Goal: Task Accomplishment & Management: Complete application form

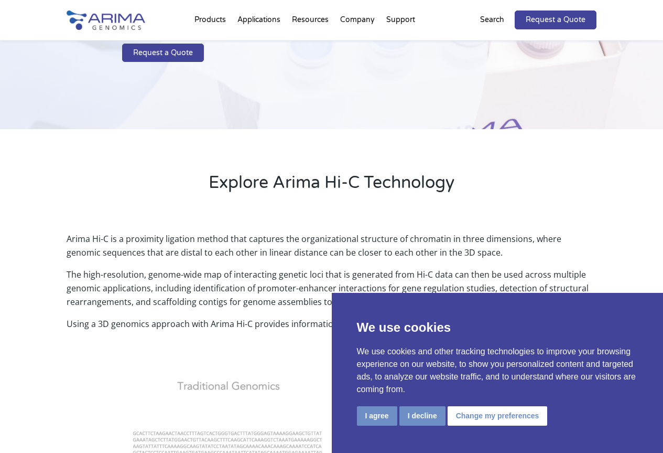
scroll to position [210, 0]
click at [171, 48] on link "Request a Quote" at bounding box center [163, 52] width 82 height 19
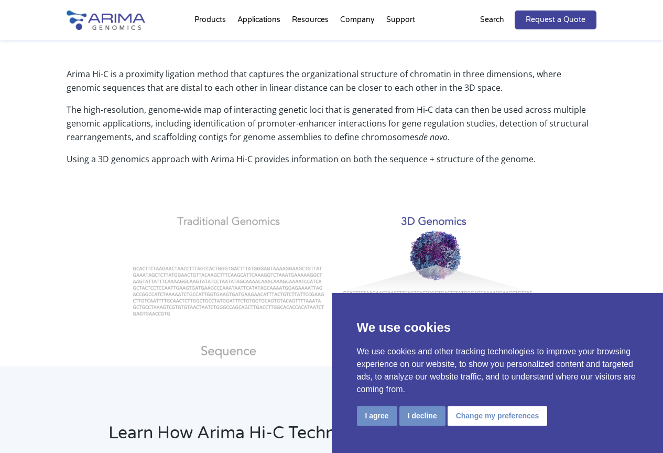
scroll to position [356, 0]
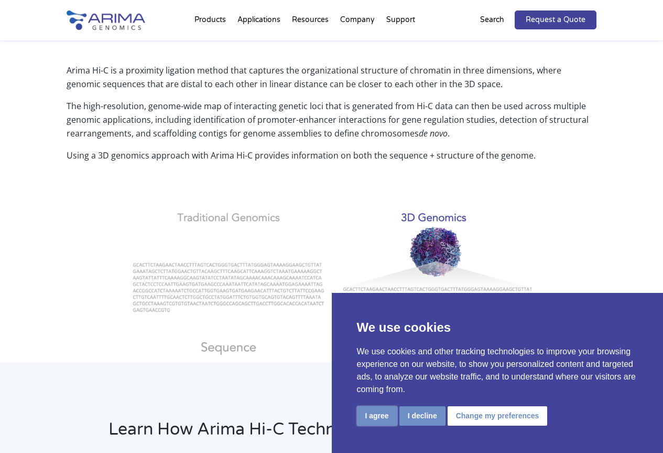
click at [379, 412] on button "I agree" at bounding box center [377, 415] width 40 height 19
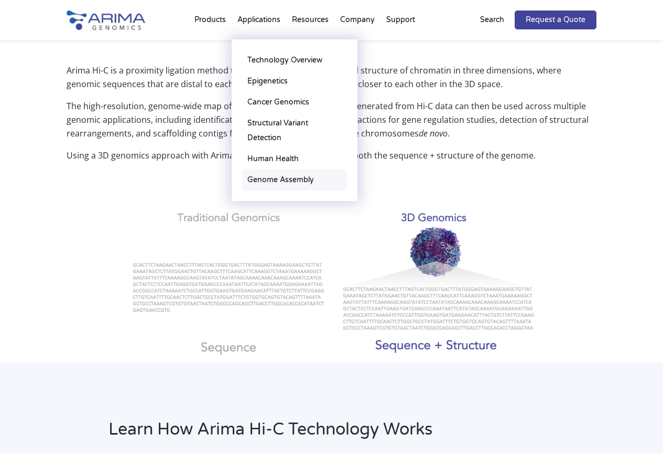
click at [279, 178] on link "Genome Assembly" at bounding box center [294, 179] width 105 height 21
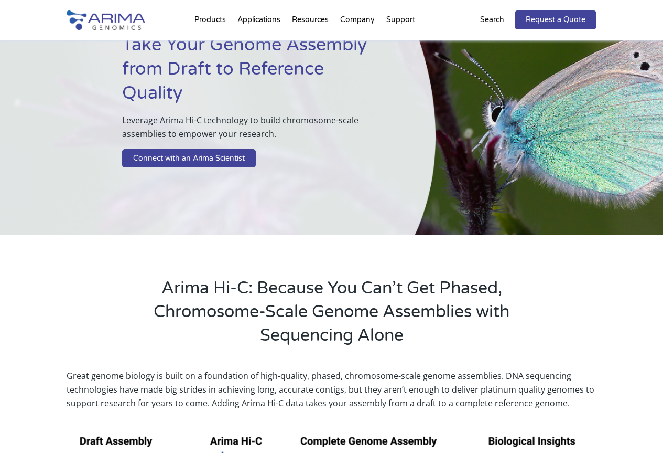
scroll to position [126, 0]
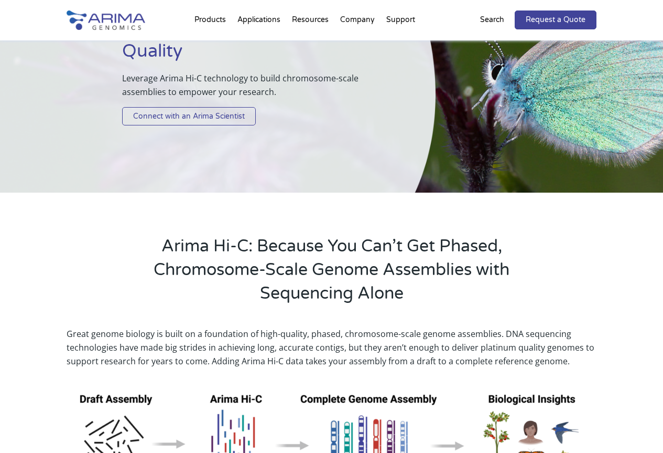
click at [178, 123] on link "Connect with an Arima Scientist" at bounding box center [189, 116] width 134 height 19
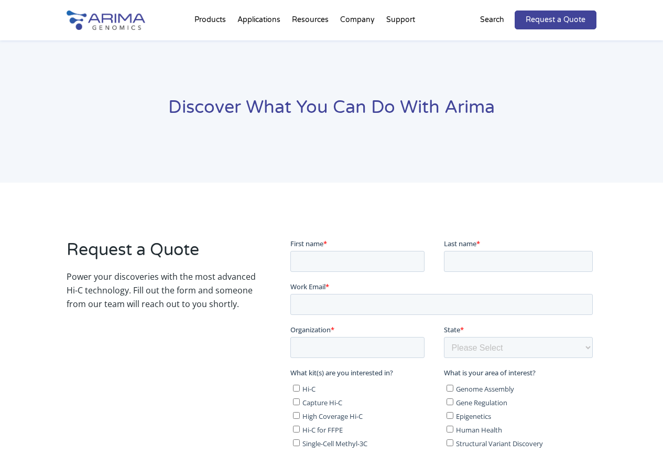
scroll to position [140, 0]
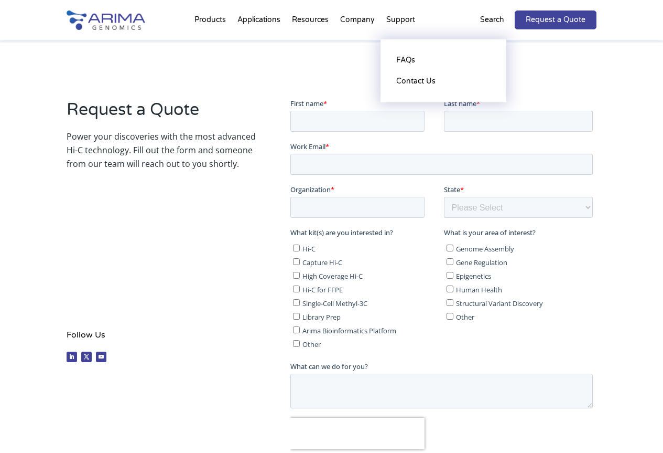
click at [404, 19] on li "Support FAQs Contact Us" at bounding box center [401, 22] width 40 height 36
click at [411, 77] on link "Contact Us" at bounding box center [443, 81] width 105 height 21
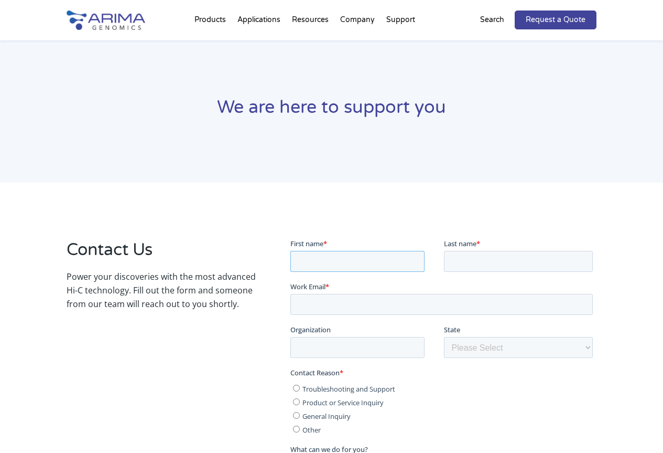
click at [339, 253] on input "First name *" at bounding box center [357, 260] width 134 height 21
type input "Mireia"
click at [473, 268] on input "Last name *" at bounding box center [518, 260] width 149 height 21
type input "Labrador"
click at [439, 297] on input "Work Email *" at bounding box center [441, 303] width 303 height 21
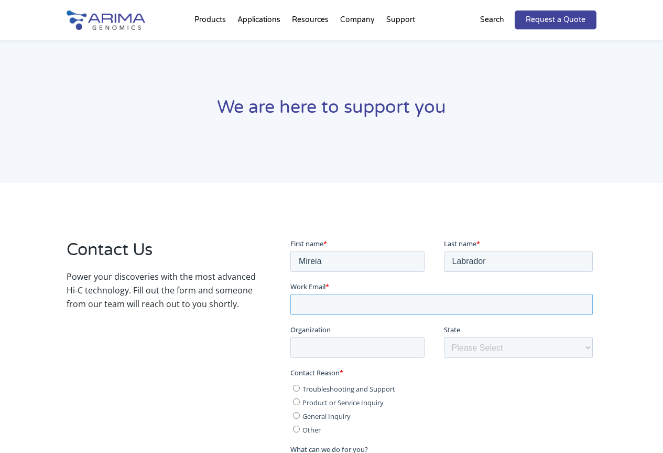
type input "mireia.labrador@irbbarcelona.org"
click at [377, 351] on input "Organization" at bounding box center [357, 346] width 134 height 21
type input "irb"
click at [477, 354] on select "Please Select Other/Non-US Alabama Alaska Arizona Arkansas California Colorado …" at bounding box center [518, 346] width 149 height 21
select select "Other/Non-US"
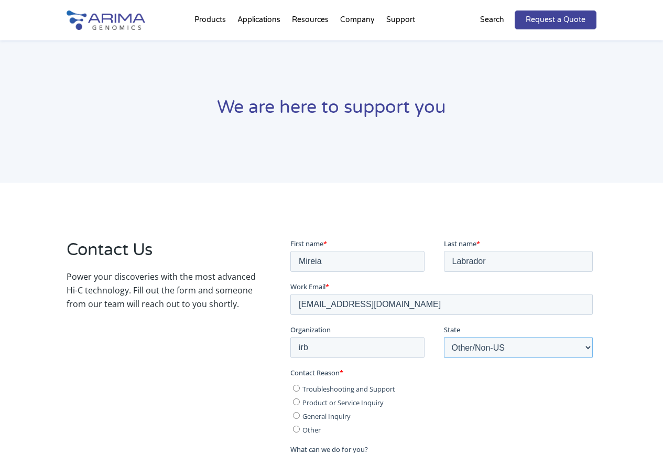
click at [444, 336] on select "Please Select Other/Non-US Alabama Alaska Arizona Arkansas California Colorado …" at bounding box center [518, 346] width 149 height 21
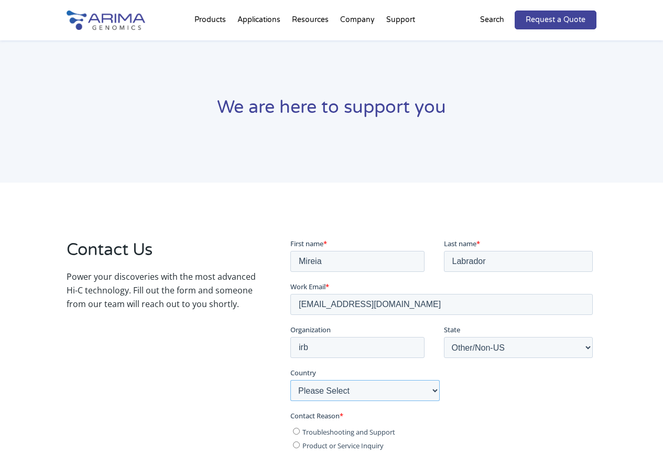
click at [354, 391] on select "Please Select Afghanistan Åland Islands Albania Algeria American Samoa Andorra …" at bounding box center [364, 389] width 149 height 21
select select "Spain"
click at [290, 379] on select "Please Select Afghanistan Åland Islands Albania Algeria American Samoa Andorra …" at bounding box center [364, 389] width 149 height 21
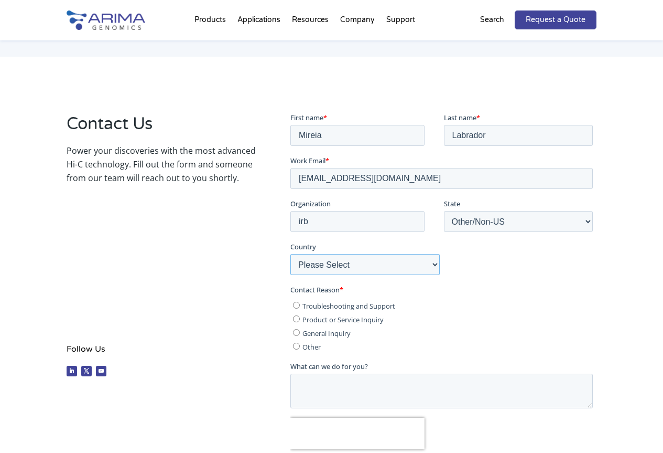
scroll to position [210, 0]
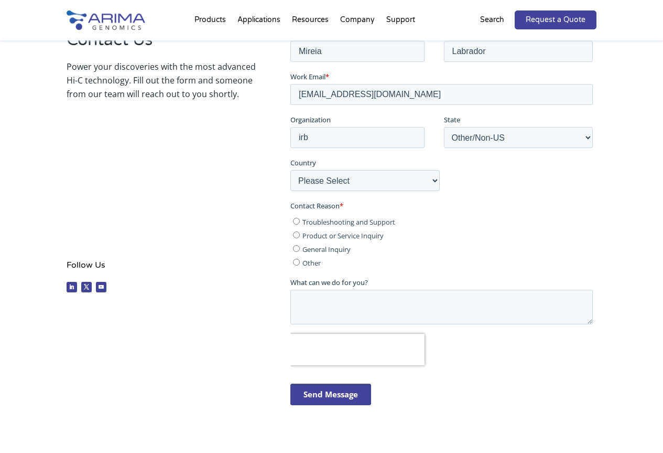
click at [296, 235] on input "Product or Service Inquiry" at bounding box center [296, 234] width 7 height 7
radio input "true"
click at [328, 312] on textarea "What can we do for you?" at bounding box center [441, 306] width 303 height 35
paste textarea "Hi, we want to do a Hi-C for Genome Assembly."
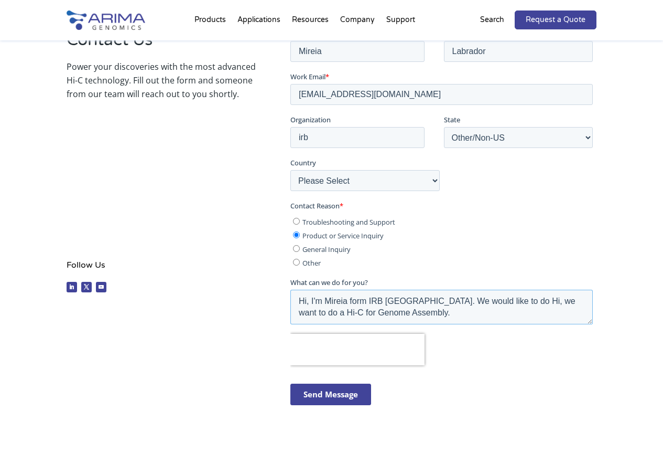
drag, startPoint x: 506, startPoint y: 301, endPoint x: 583, endPoint y: 305, distance: 77.2
click at [583, 305] on textarea "Hi, I'm Mireia form IRB Barcelona. We would like to do Hi, we want to do a Hi-C…" at bounding box center [441, 306] width 303 height 35
click at [396, 310] on textarea "Hi, I'm Mireia form IRB Barcelona. We would like to Hi-C for Genome Assembly." at bounding box center [441, 306] width 303 height 35
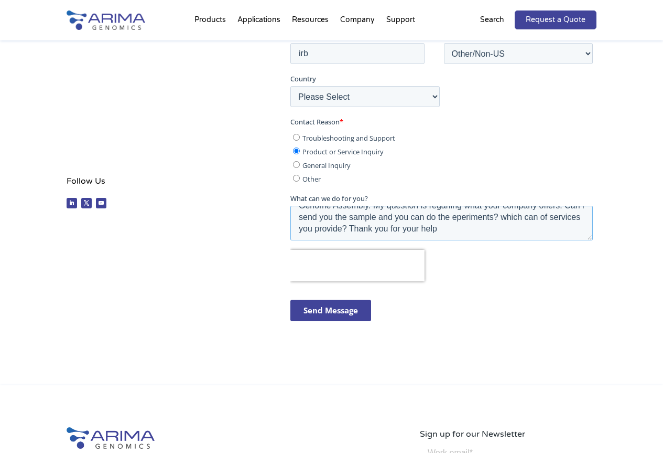
scroll to position [0, 0]
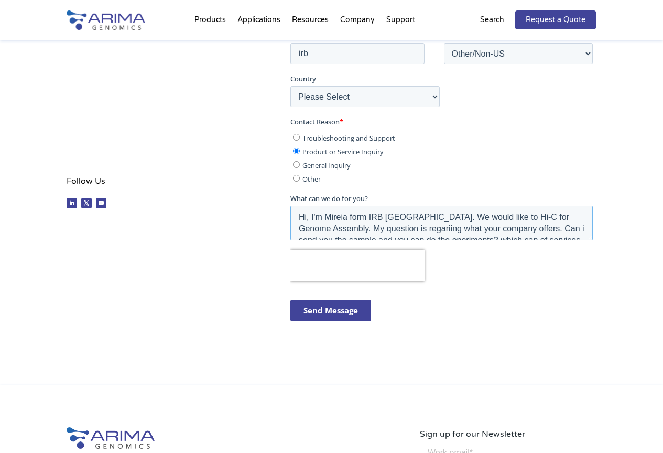
drag, startPoint x: 464, startPoint y: 230, endPoint x: 277, endPoint y: 199, distance: 189.9
click at [290, 199] on html "First name * Mireia Last name * Labrador Work Email * mireia.labrador@irbbarcel…" at bounding box center [443, 141] width 307 height 395
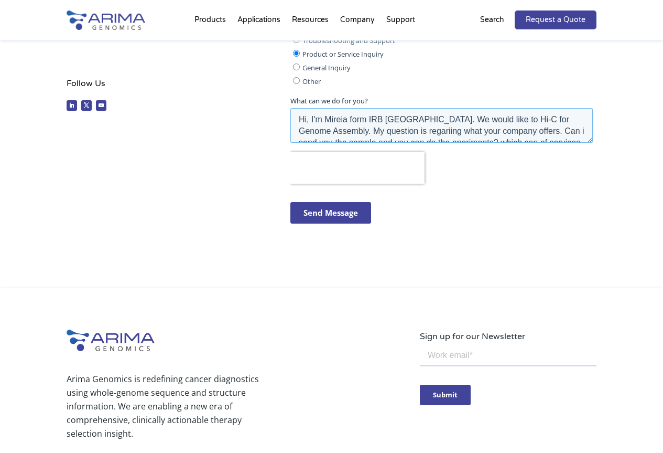
scroll to position [392, 0]
paste textarea "My name is Mireia, and I am from IRB Barcelona. We are interested in performing…"
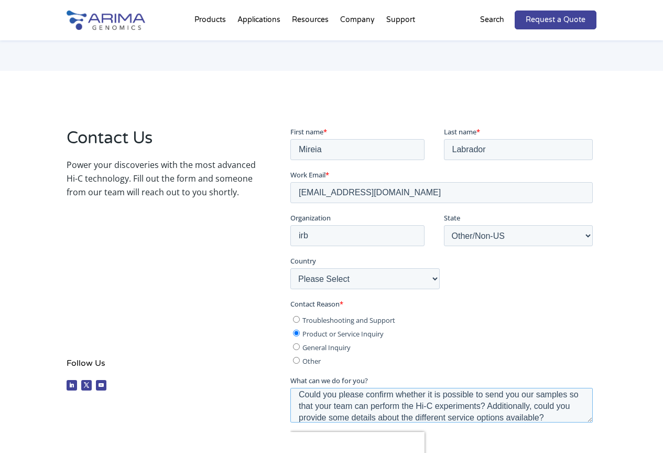
scroll to position [0, 0]
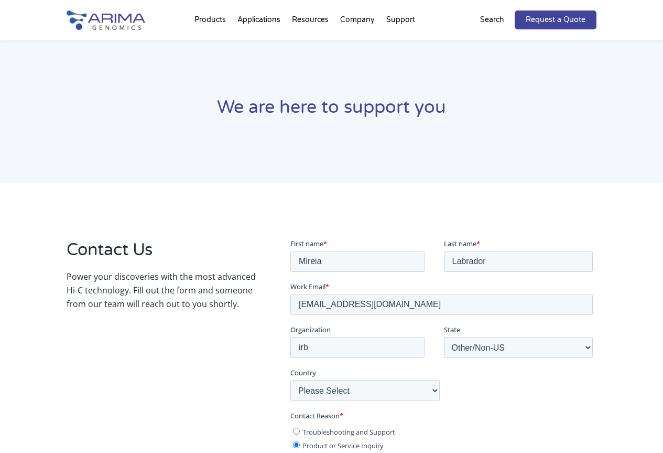
type textarea "My name is Mireia, and I am from IRB Barcelona. We are interested in performing…"
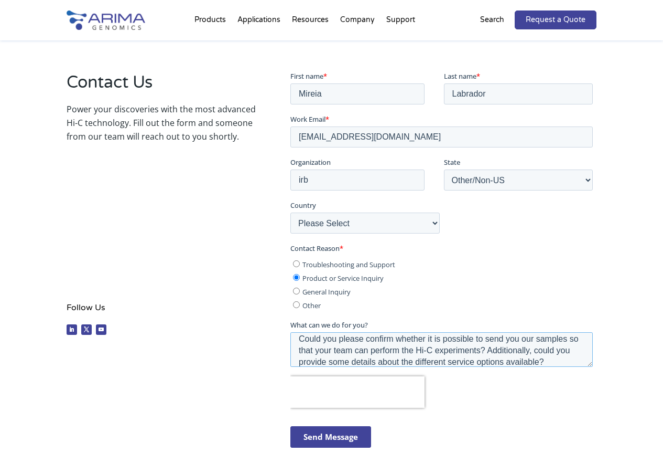
scroll to position [168, 0]
click at [336, 437] on input "Send Message" at bounding box center [330, 436] width 81 height 22
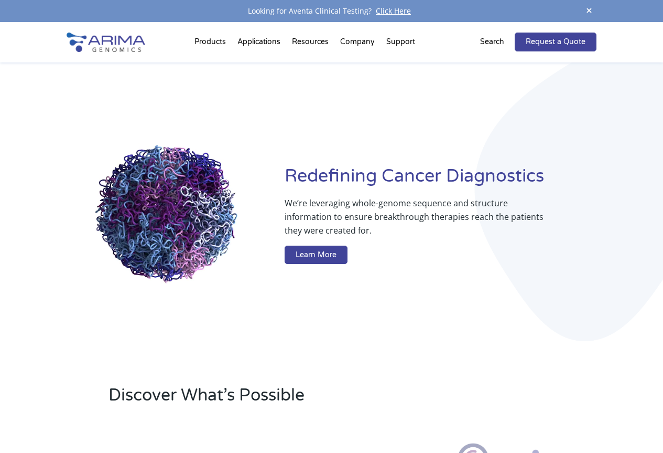
click at [369, 83] on div "Redefining Cancer Diagnostics We’re leveraging whole-genome sequence and struct…" at bounding box center [332, 216] width 531 height 308
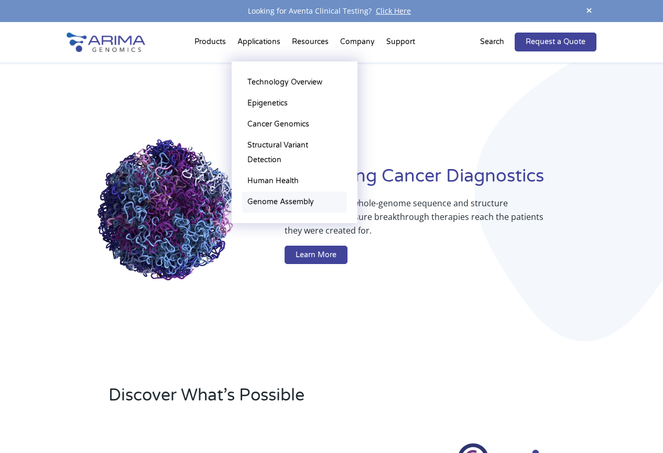
click at [286, 197] on link "Genome Assembly" at bounding box center [294, 201] width 105 height 21
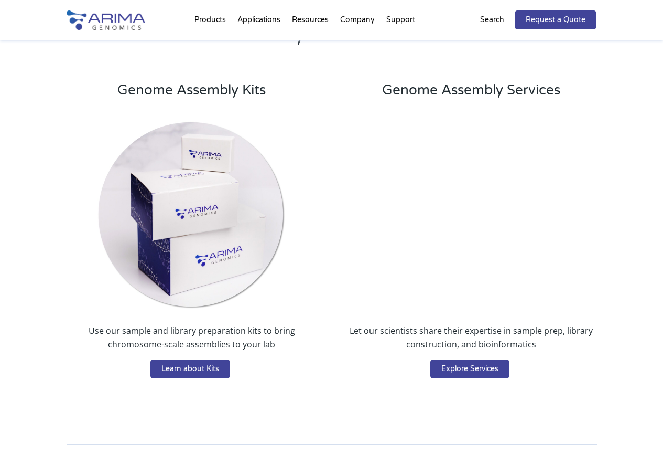
scroll to position [1846, 0]
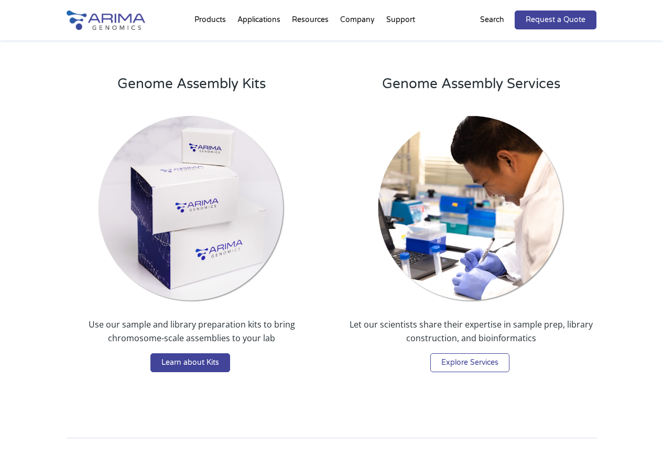
click at [497, 360] on link "Explore Services" at bounding box center [470, 362] width 79 height 19
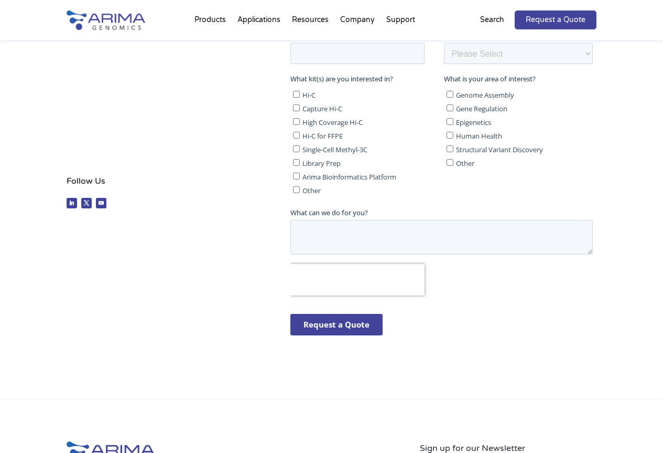
scroll to position [295, 0]
click at [231, 343] on div "Request a Quote Power your discoveries with the most advanced Hi-C technology. …" at bounding box center [332, 143] width 531 height 426
